Goal: Task Accomplishment & Management: Use online tool/utility

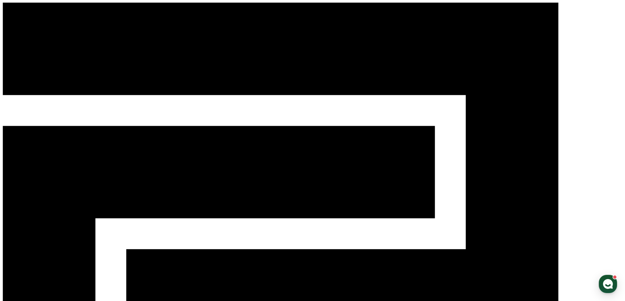
type input "**********"
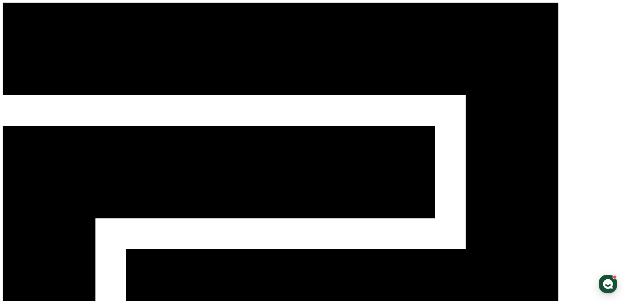
drag, startPoint x: 236, startPoint y: 111, endPoint x: 322, endPoint y: 109, distance: 86.2
